Goal: Task Accomplishment & Management: Use online tool/utility

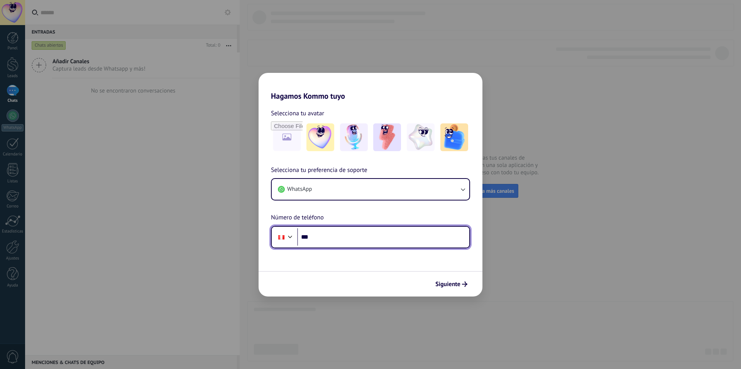
click at [335, 235] on input "***" at bounding box center [383, 237] width 172 height 18
type input "**********"
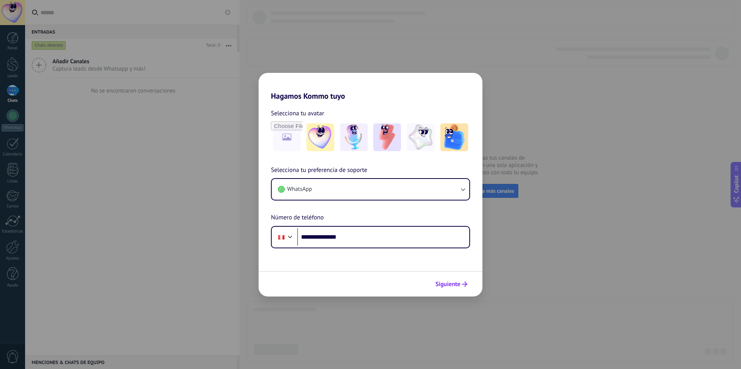
click at [456, 285] on span "Siguiente" at bounding box center [447, 284] width 25 height 5
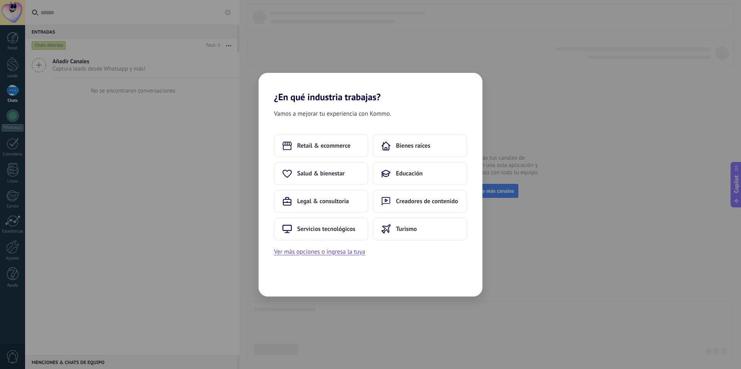
click at [572, 79] on div "¿En qué industria trabajas? Vamos a mejorar tu experiencia con Kommo. Retail & …" at bounding box center [370, 184] width 741 height 369
click at [319, 170] on span "Educación" at bounding box center [310, 174] width 27 height 8
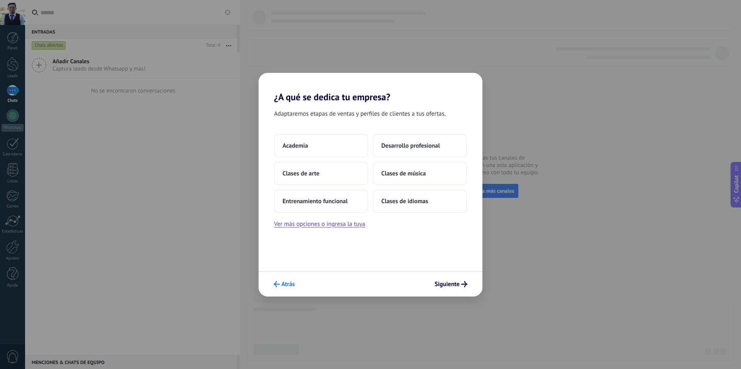
click at [286, 287] on span "Atrás" at bounding box center [288, 284] width 14 height 5
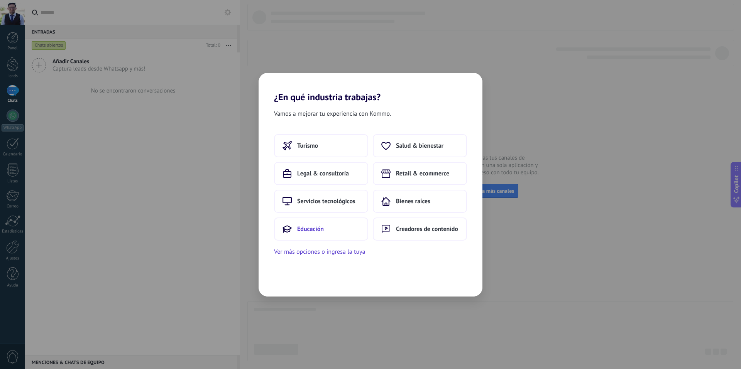
click at [318, 227] on span "Educación" at bounding box center [310, 229] width 27 height 8
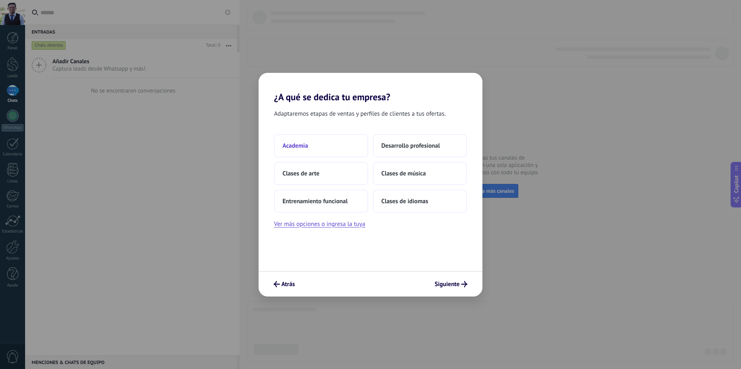
click at [308, 143] on span "Academia" at bounding box center [295, 146] width 25 height 8
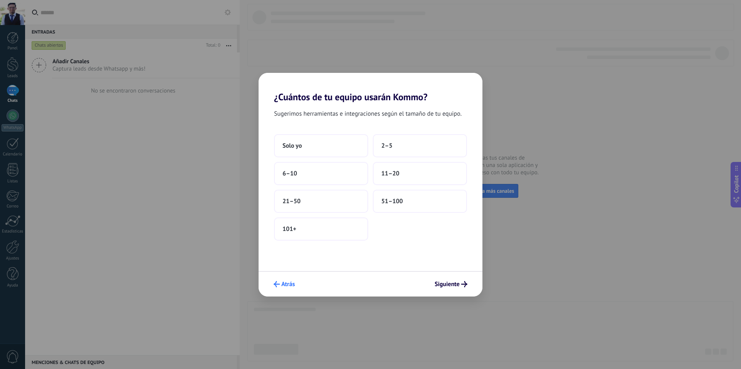
click at [280, 287] on span "Atrás" at bounding box center [284, 284] width 21 height 6
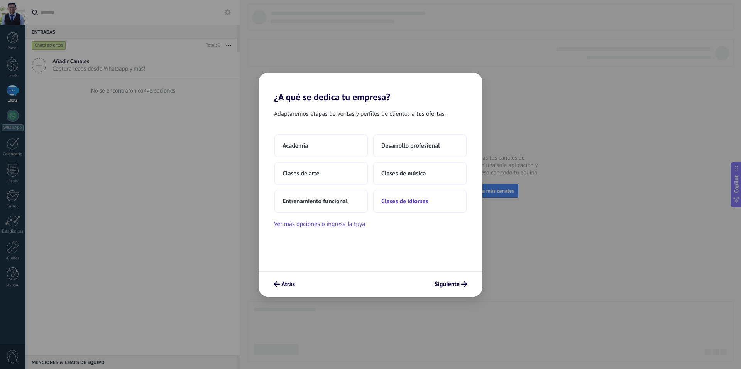
click at [393, 204] on span "Clases de idiomas" at bounding box center [404, 202] width 47 height 8
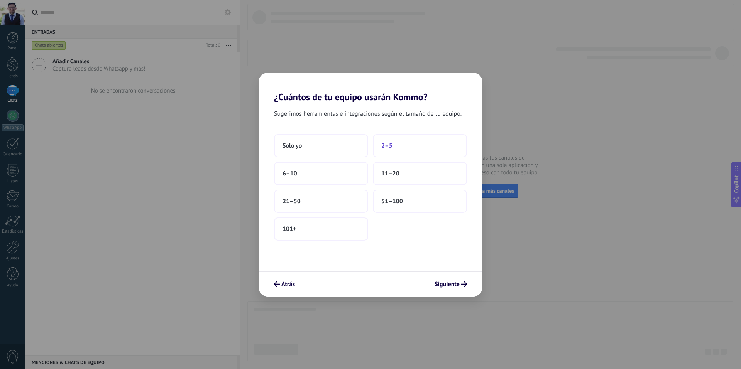
click at [387, 148] on span "2–5" at bounding box center [386, 146] width 11 height 8
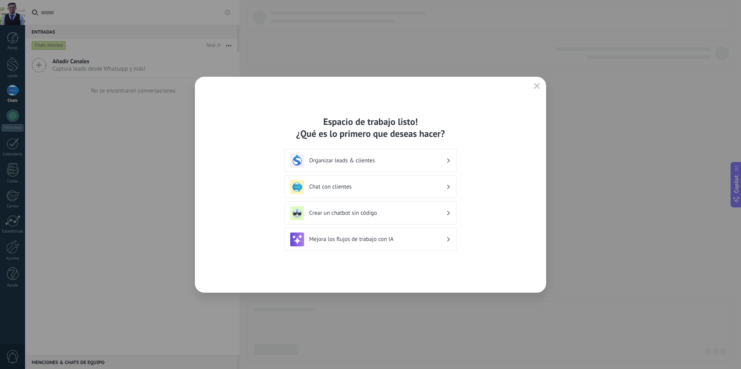
click at [343, 166] on div "Organizar leads & clientes" at bounding box center [370, 161] width 161 height 14
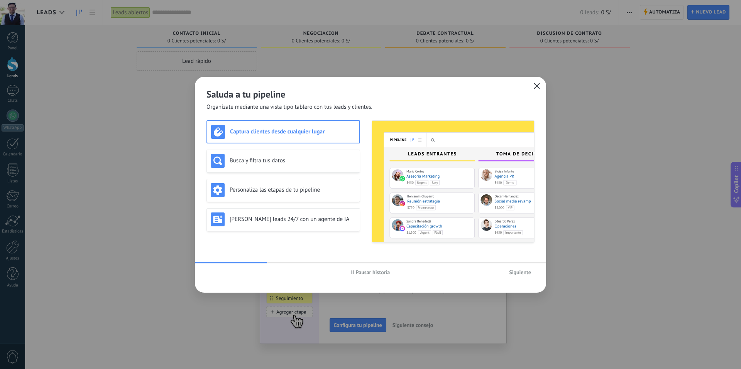
click at [536, 88] on icon "button" at bounding box center [537, 86] width 6 height 6
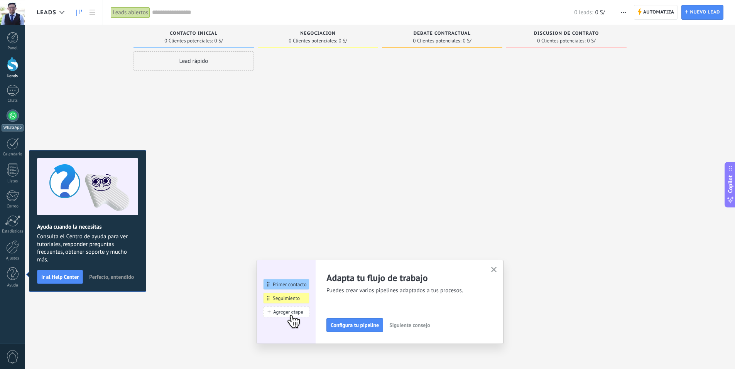
click at [8, 115] on div at bounding box center [13, 116] width 12 height 12
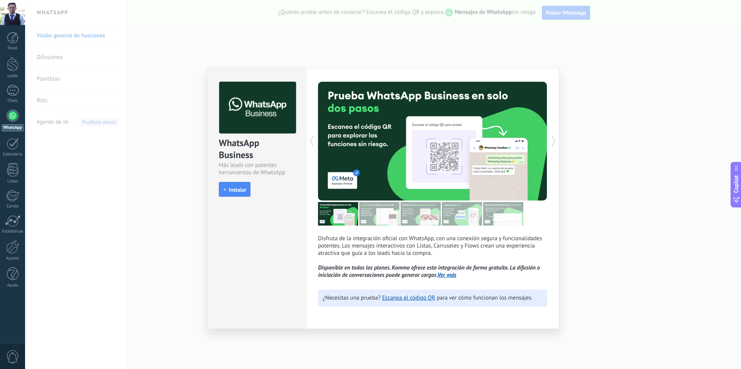
click at [562, 99] on div "WhatsApp Business Más leads con potentes herramientas de WhatsApp install Insta…" at bounding box center [383, 184] width 716 height 369
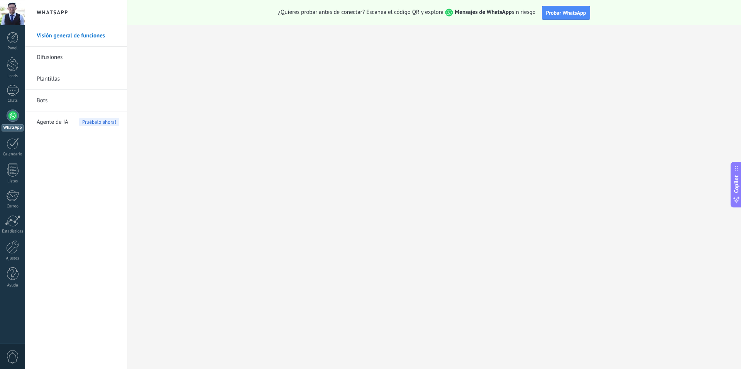
click at [12, 113] on div at bounding box center [13, 116] width 12 height 12
click at [56, 104] on link "Bots" at bounding box center [78, 101] width 83 height 22
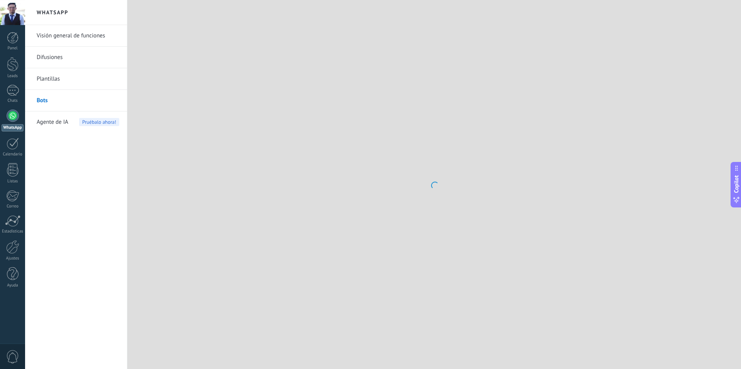
click at [8, 119] on div at bounding box center [13, 116] width 12 height 12
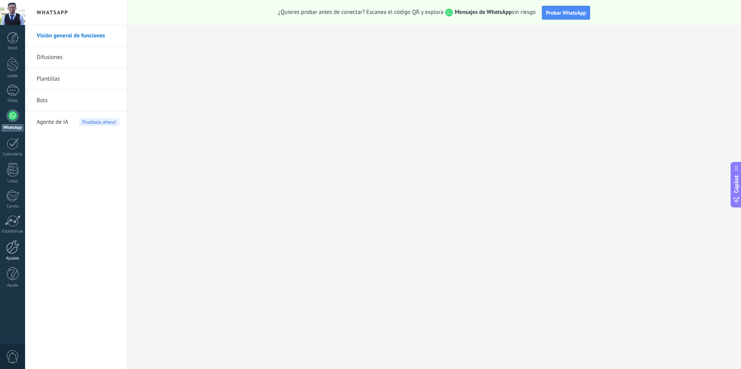
click at [12, 248] on div at bounding box center [12, 247] width 13 height 14
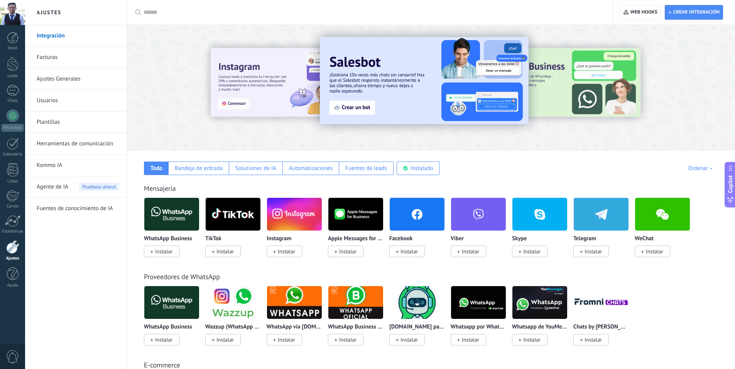
click at [164, 251] on span "Instalar" at bounding box center [163, 251] width 17 height 7
click at [171, 253] on span "Instalar" at bounding box center [163, 251] width 17 height 7
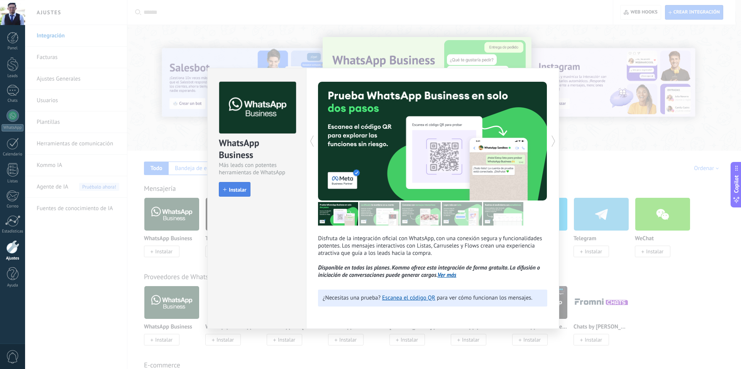
click at [237, 195] on button "Instalar" at bounding box center [235, 189] width 32 height 15
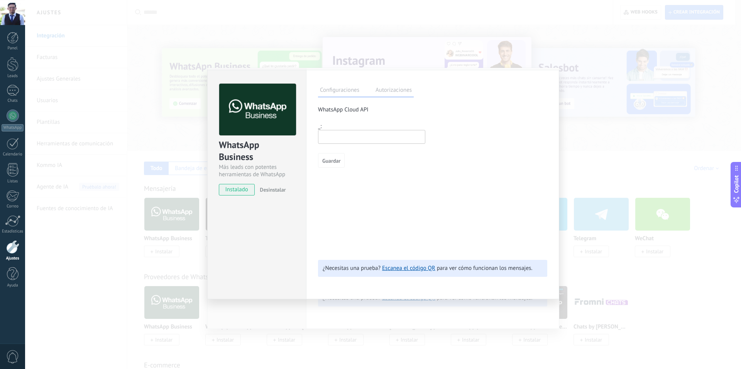
click at [341, 143] on input "text" at bounding box center [371, 137] width 107 height 14
click at [584, 77] on div "WhatsApp Business Más leads con potentes herramientas de WhatsApp instalado Des…" at bounding box center [383, 184] width 716 height 369
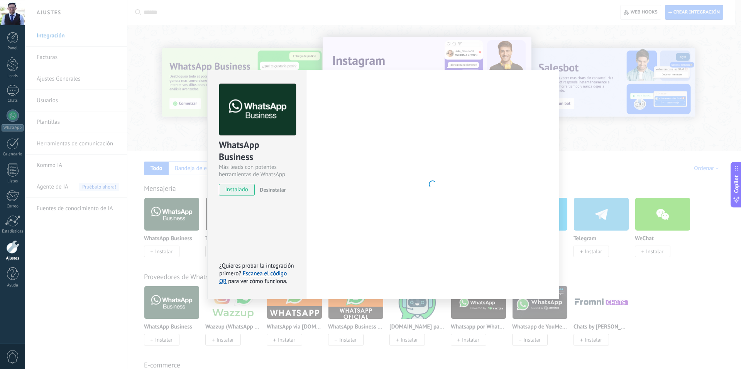
click at [158, 53] on div "WhatsApp Business Más leads con potentes herramientas de WhatsApp instalado Des…" at bounding box center [383, 184] width 716 height 369
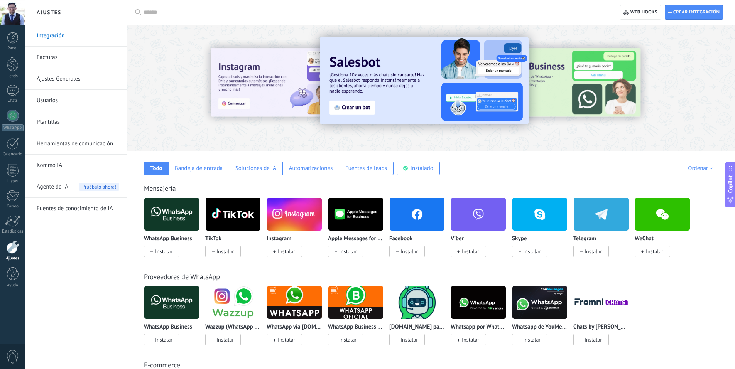
click at [69, 74] on link "Ajustes Generales" at bounding box center [78, 79] width 83 height 22
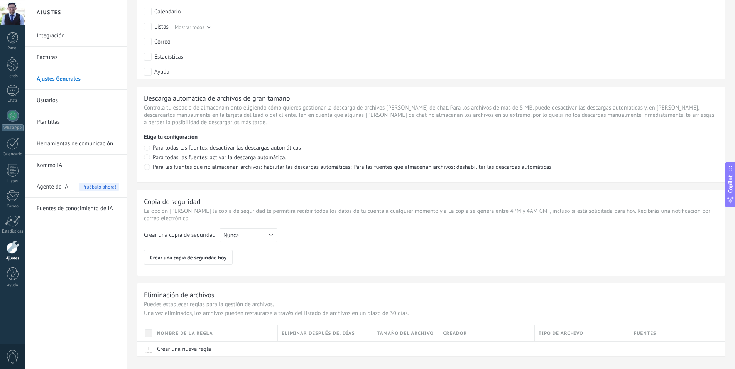
scroll to position [463, 0]
click at [20, 68] on link "Leads" at bounding box center [12, 68] width 25 height 22
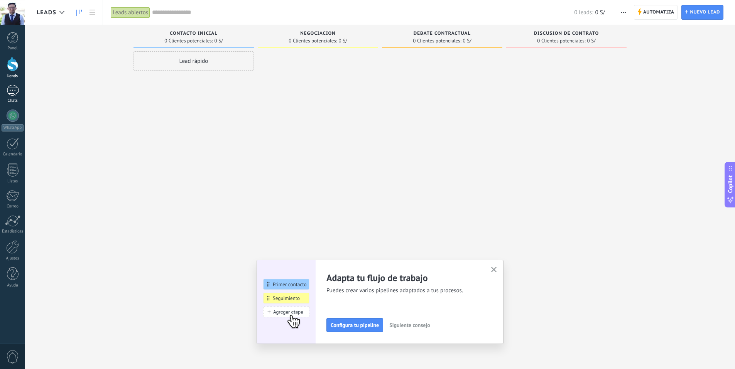
click at [17, 91] on div at bounding box center [13, 90] width 12 height 11
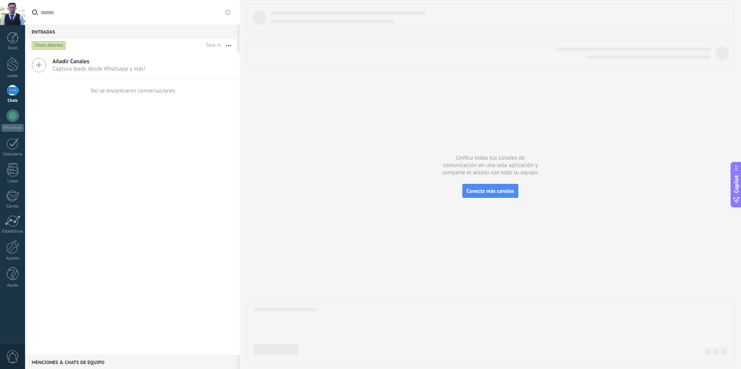
click at [85, 67] on span "Captura leads desde Whatsapp y más!" at bounding box center [98, 68] width 93 height 7
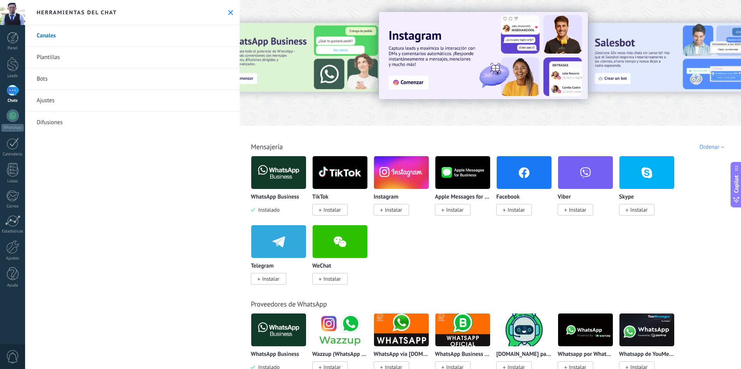
click at [224, 11] on div "Herramientas del chat" at bounding box center [132, 12] width 215 height 25
click at [228, 12] on icon at bounding box center [230, 12] width 5 height 5
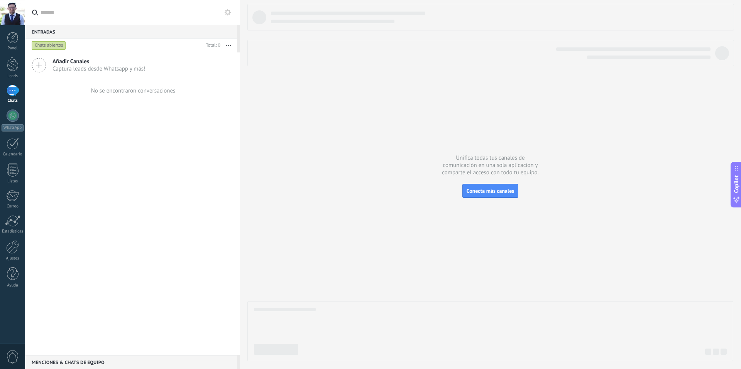
click at [43, 67] on icon at bounding box center [39, 65] width 15 height 15
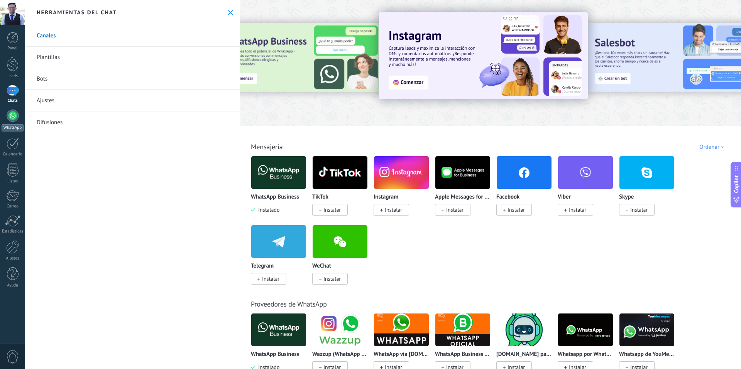
click at [15, 113] on div at bounding box center [13, 116] width 12 height 12
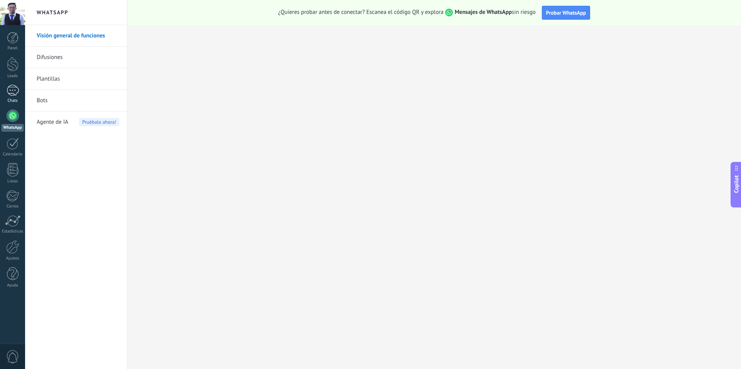
click at [15, 92] on div at bounding box center [13, 90] width 12 height 11
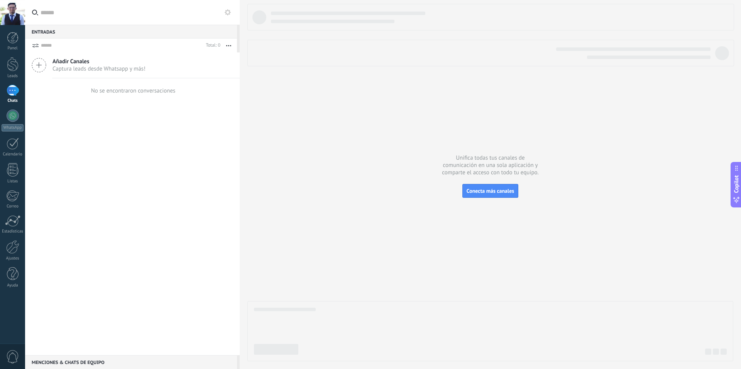
click at [86, 59] on span "Añadir Canales" at bounding box center [98, 61] width 93 height 7
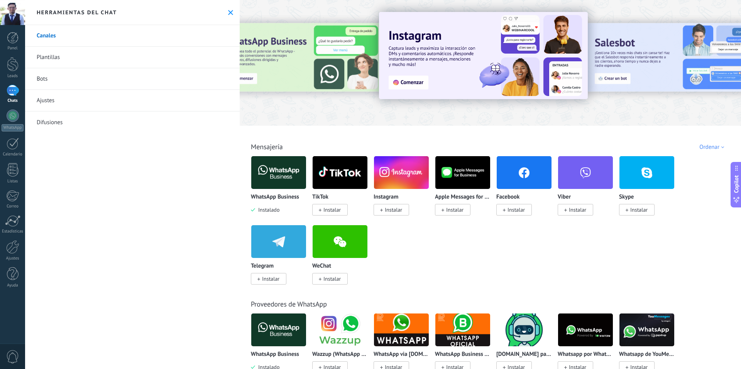
click at [395, 213] on span "Instalar" at bounding box center [393, 209] width 17 height 7
click at [397, 173] on img at bounding box center [401, 172] width 55 height 37
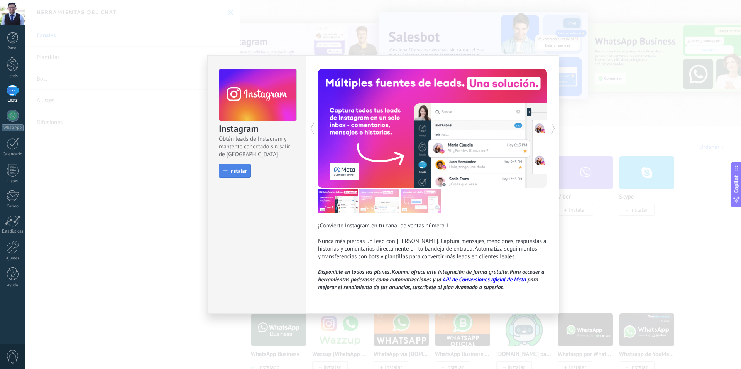
click at [239, 170] on span "Instalar" at bounding box center [237, 170] width 17 height 5
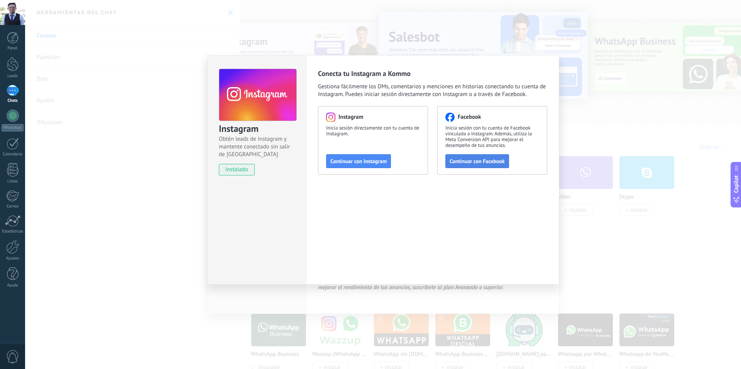
click at [500, 161] on span "Continuar con Facebook" at bounding box center [477, 161] width 55 height 5
click at [624, 134] on div "Instagram Obtén leads de Instagram y mantente conectado sin salir de Kommo inst…" at bounding box center [383, 184] width 716 height 369
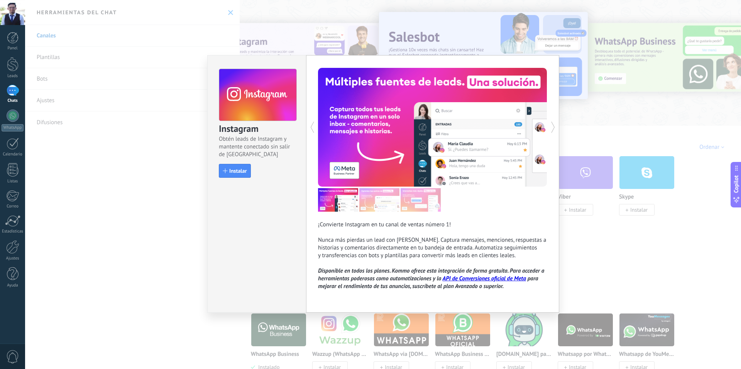
click at [650, 124] on div "Instagram Obtén leads de Instagram y mantente conectado sin salir de Kommo Inst…" at bounding box center [383, 184] width 716 height 369
